Goal: Task Accomplishment & Management: Manage account settings

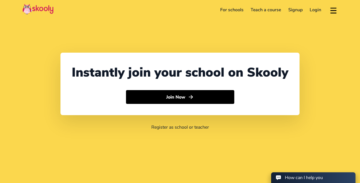
select select "971"
select select "[GEOGRAPHIC_DATA]"
select select "[GEOGRAPHIC_DATA]/[GEOGRAPHIC_DATA]"
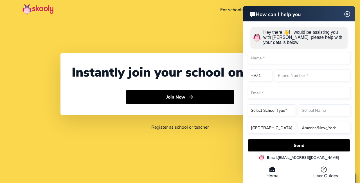
click at [176, 49] on div "Instantly join your school on Skooly Join Now Register as school or teacher" at bounding box center [180, 91] width 360 height 183
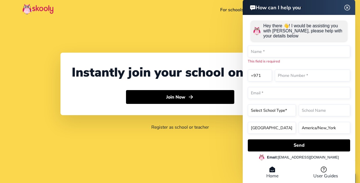
click at [217, 22] on div "Instantly join your school on Skooly Join Now Register as school or teacher" at bounding box center [180, 91] width 360 height 183
click at [350, 8] on img at bounding box center [347, 7] width 11 height 7
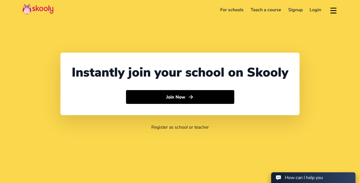
click at [315, 13] on link "Login" at bounding box center [316, 9] width 19 height 9
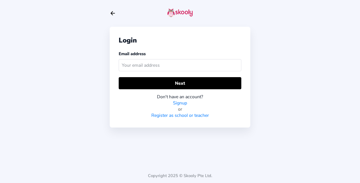
click at [198, 66] on input "text" at bounding box center [180, 65] width 123 height 12
click at [318, 37] on div "Login Email address Next Don't have an account? Signup or Register as school or…" at bounding box center [180, 91] width 360 height 183
click at [187, 72] on div "Email address" at bounding box center [180, 62] width 123 height 23
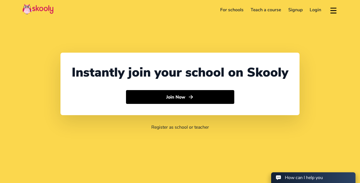
select select "971"
select select "[GEOGRAPHIC_DATA]"
select select "[GEOGRAPHIC_DATA]/[GEOGRAPHIC_DATA]"
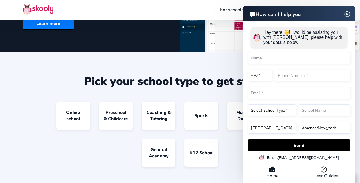
scroll to position [427, 0]
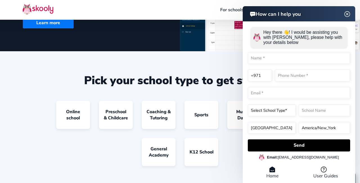
click at [350, 13] on div "How can I help you Hey there 👋! I would be assisting you with Skooly, please he…" at bounding box center [299, 95] width 113 height 178
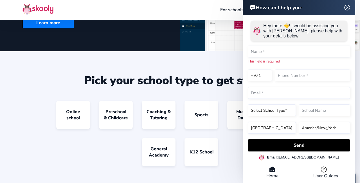
click at [347, 5] on img at bounding box center [347, 7] width 11 height 7
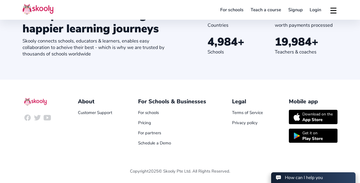
scroll to position [639, 0]
